Goal: Information Seeking & Learning: Learn about a topic

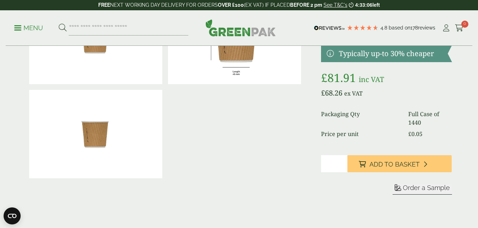
scroll to position [36, 0]
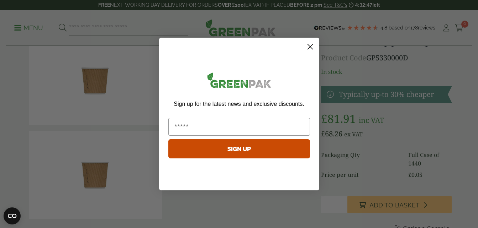
click at [310, 48] on circle "Close dialog" at bounding box center [310, 47] width 12 height 12
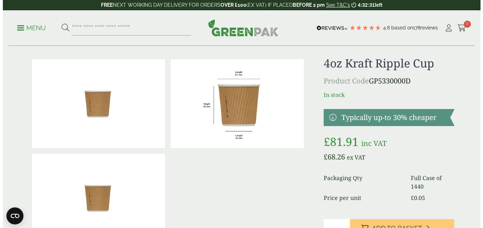
scroll to position [0, 0]
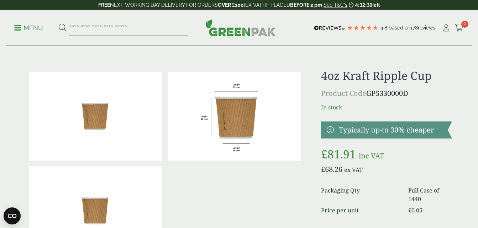
click at [24, 30] on p "Menu" at bounding box center [28, 28] width 29 height 9
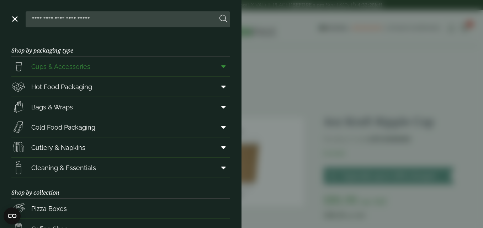
click at [114, 64] on link "Cups & Accessories" at bounding box center [120, 67] width 219 height 20
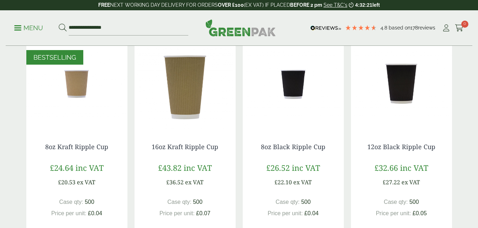
scroll to position [391, 0]
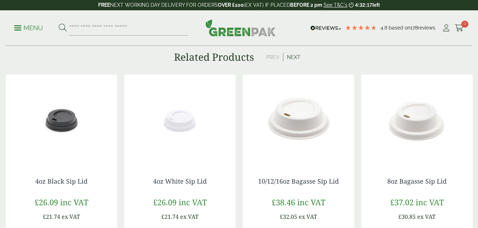
click at [73, 137] on img at bounding box center [61, 119] width 111 height 89
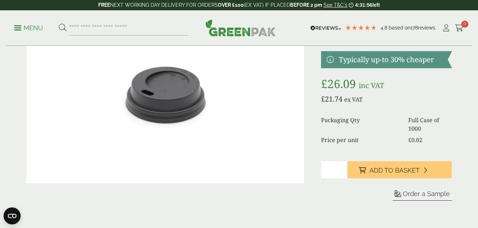
scroll to position [71, 0]
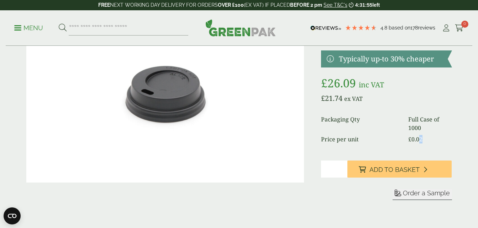
drag, startPoint x: 418, startPoint y: 143, endPoint x: 424, endPoint y: 142, distance: 5.6
click at [424, 142] on dd "£ 0.02" at bounding box center [430, 139] width 44 height 9
drag, startPoint x: 424, startPoint y: 142, endPoint x: 428, endPoint y: 139, distance: 5.4
click at [428, 139] on dd "£ 0.02" at bounding box center [430, 139] width 44 height 9
